Goal: Find specific page/section: Find specific page/section

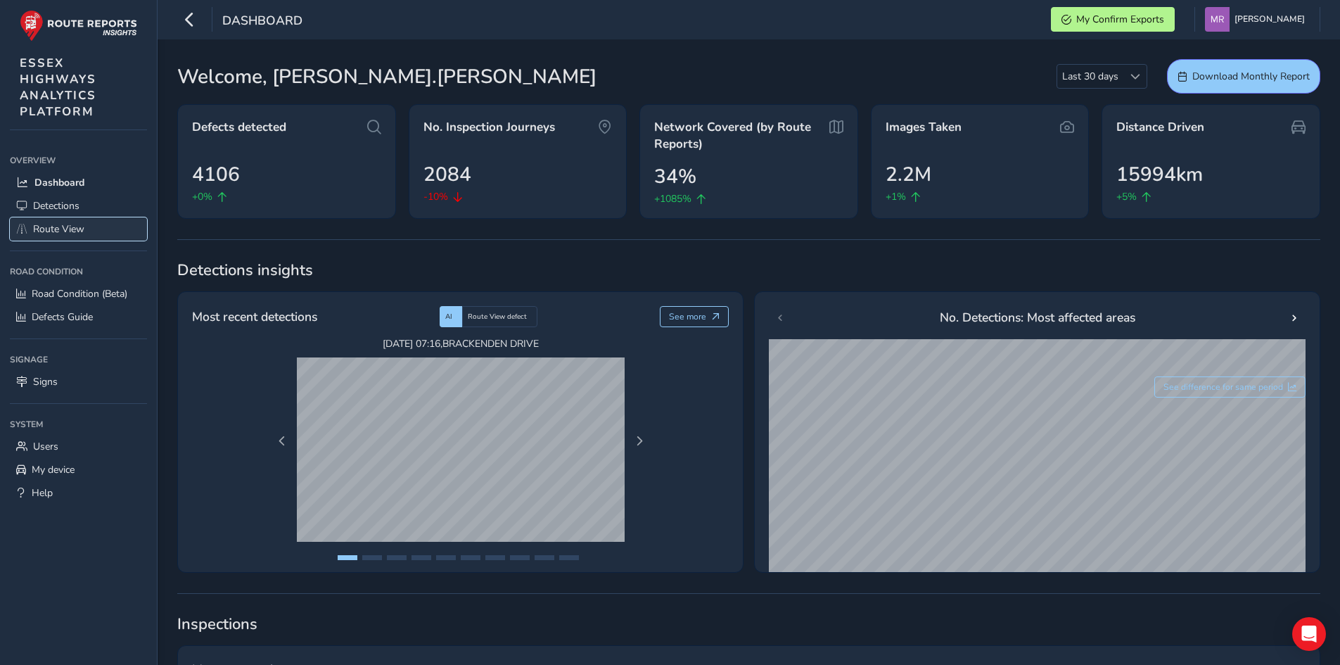
click at [88, 223] on link "Route View" at bounding box center [78, 228] width 137 height 23
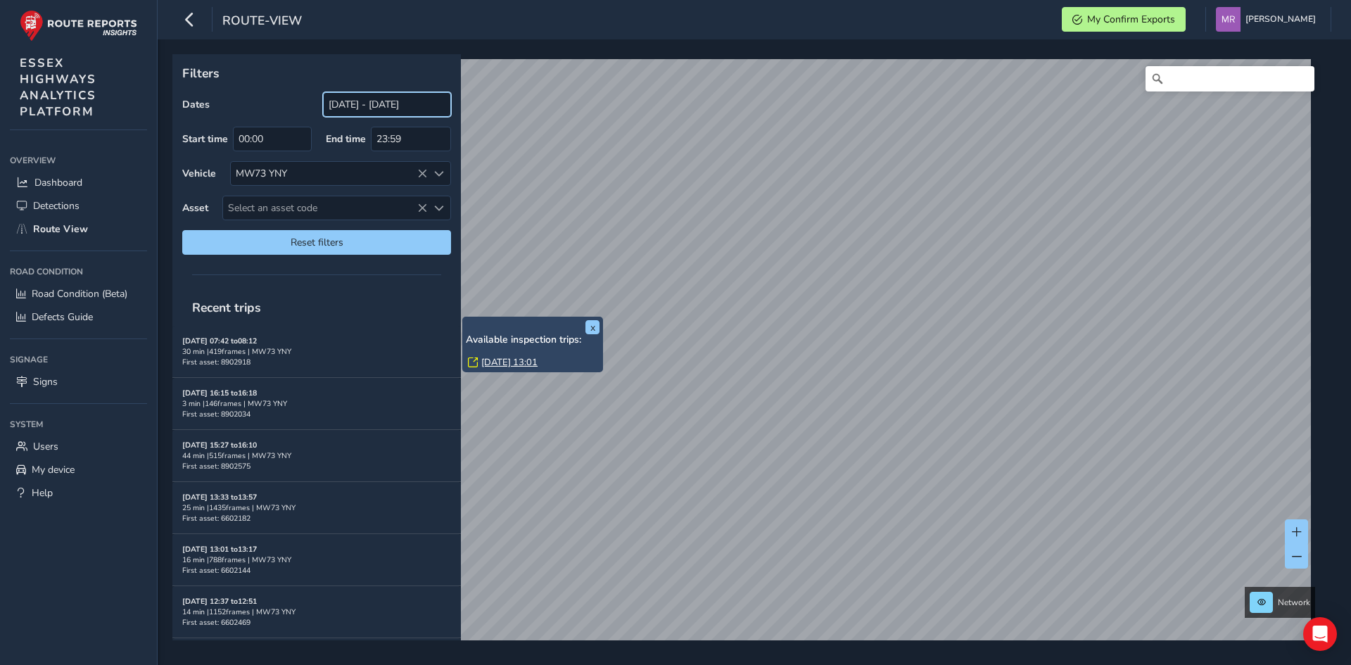
click at [394, 115] on input "[DATE] - [DATE]" at bounding box center [387, 104] width 128 height 25
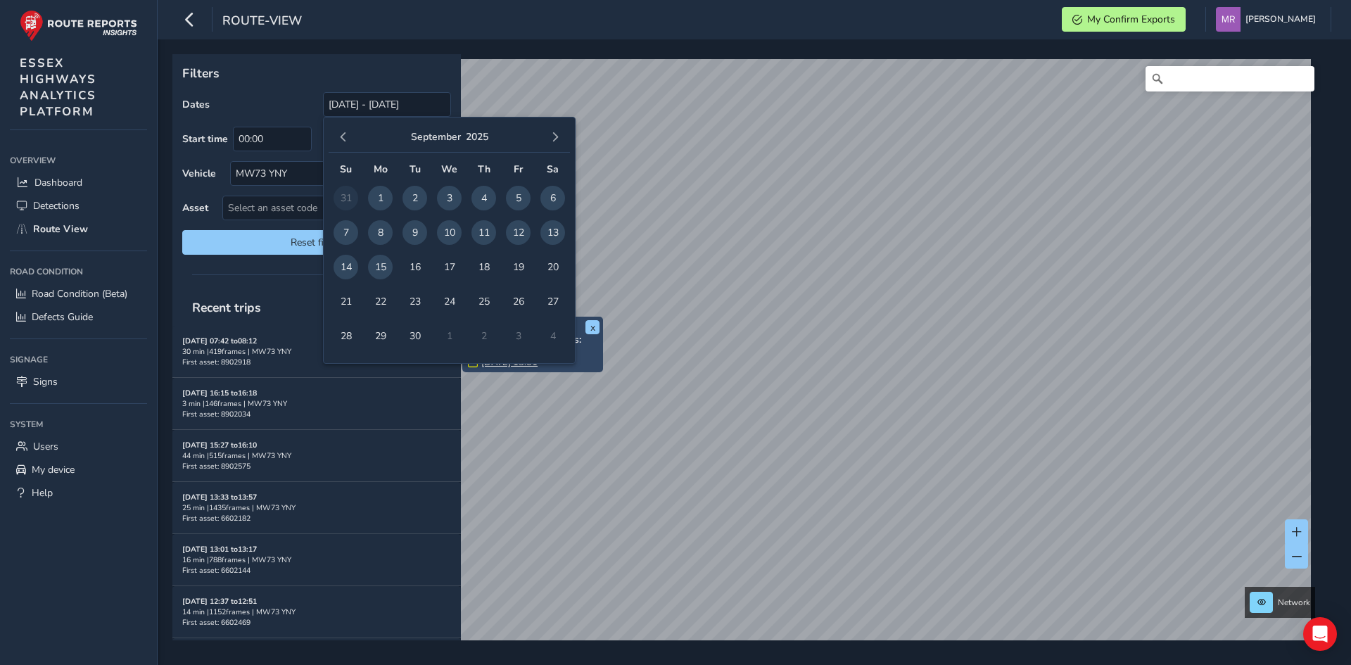
click at [378, 269] on span "15" at bounding box center [380, 267] width 25 height 25
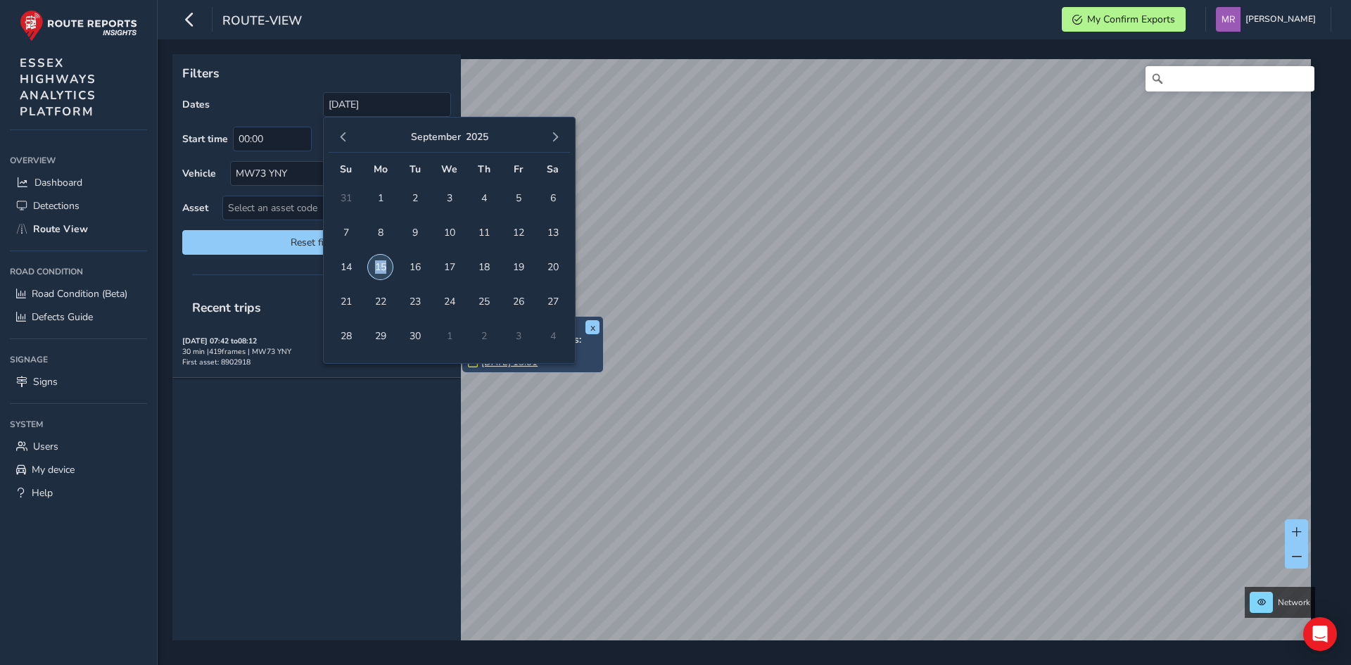
click at [378, 269] on span "15" at bounding box center [380, 267] width 25 height 25
type input "[DATE] - [DATE]"
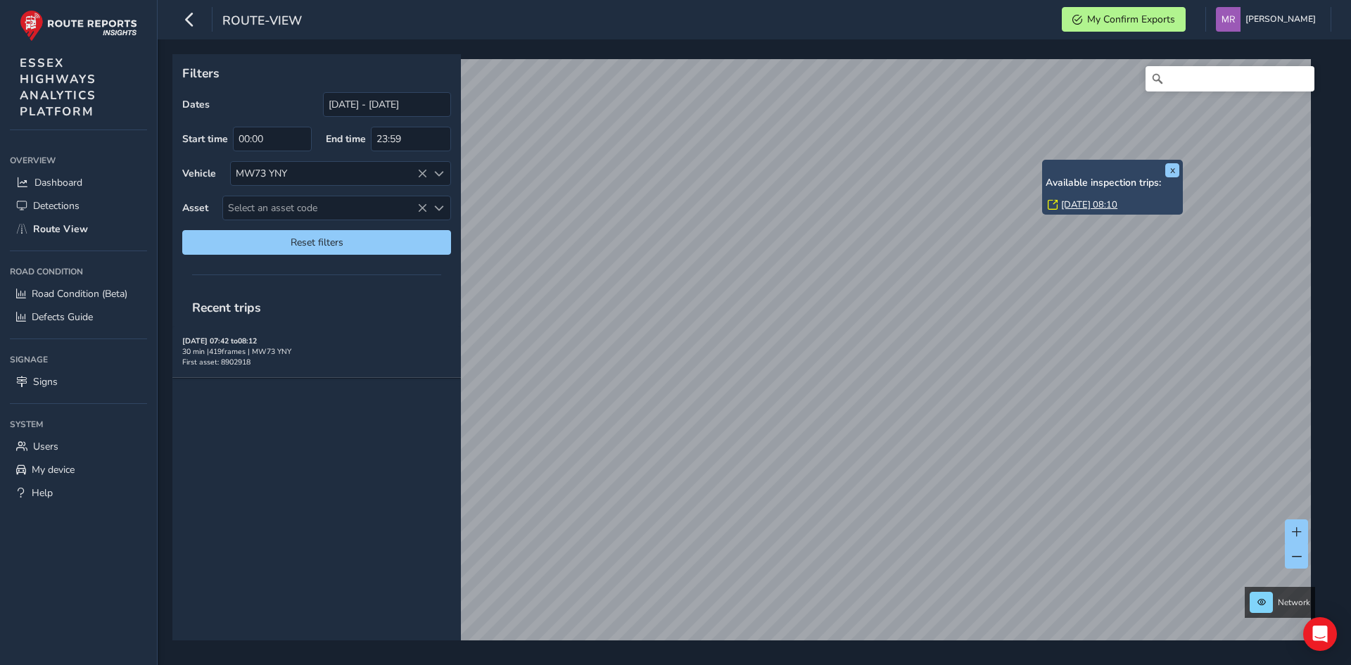
click at [1082, 204] on link "[DATE] 08:10" at bounding box center [1089, 204] width 56 height 13
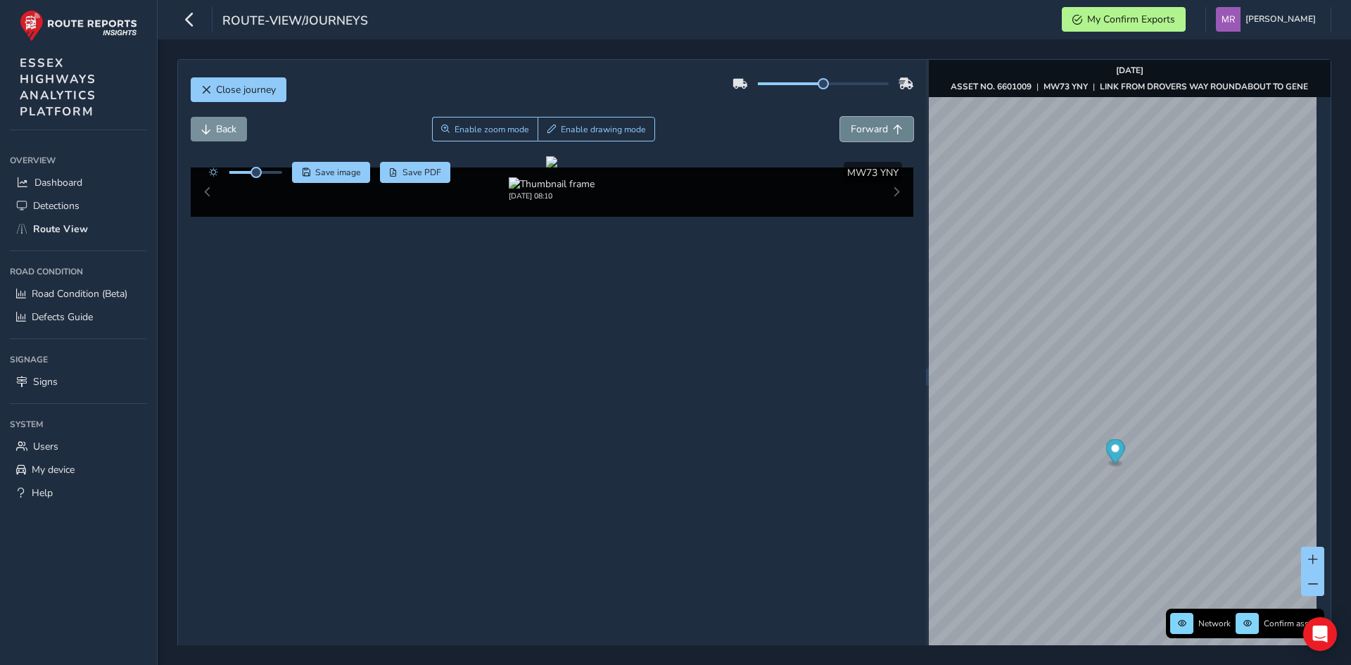
click at [875, 134] on span "Forward" at bounding box center [869, 128] width 37 height 13
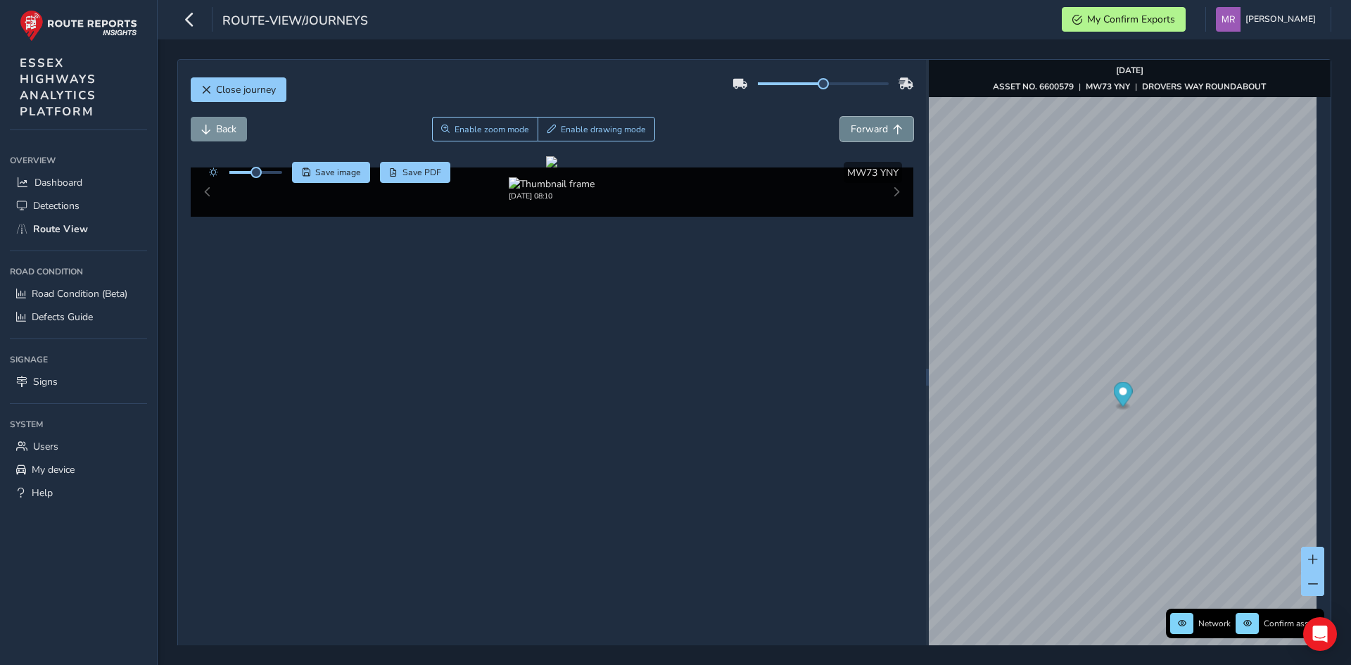
click at [875, 134] on span "Forward" at bounding box center [869, 128] width 37 height 13
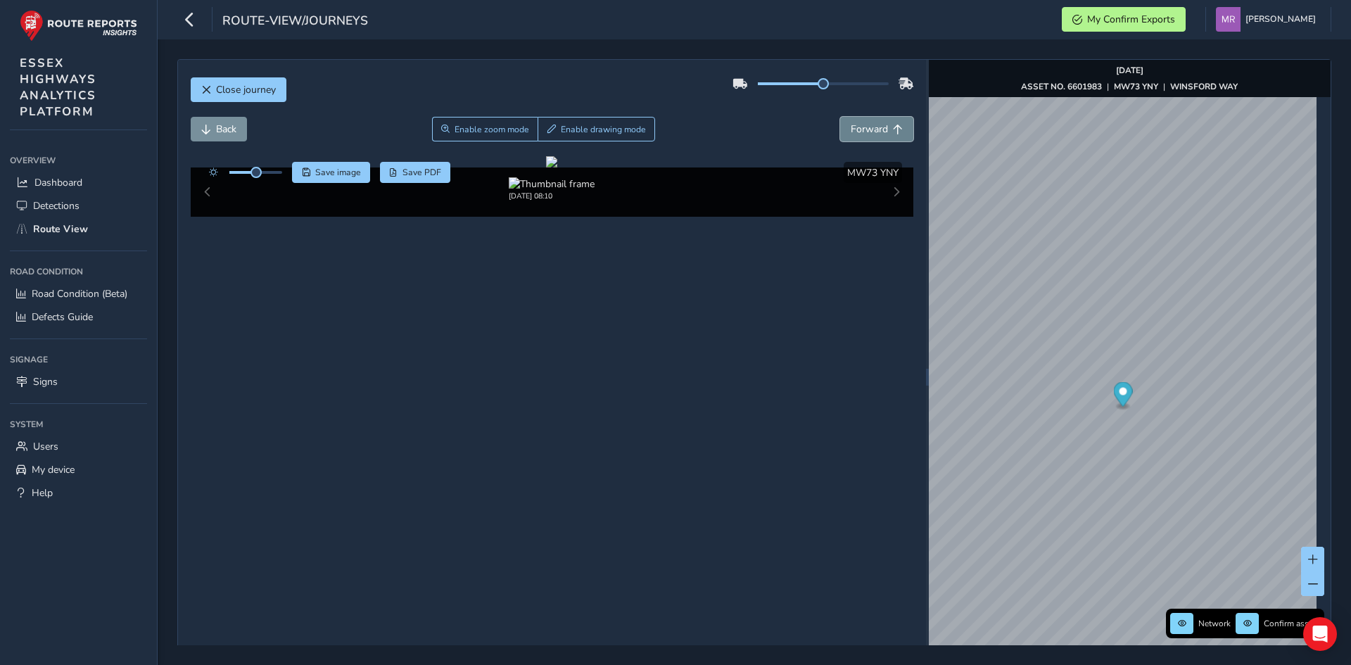
click at [875, 134] on span "Forward" at bounding box center [869, 128] width 37 height 13
